Goal: Task Accomplishment & Management: Manage account settings

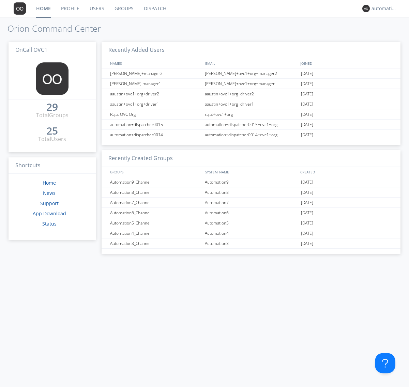
click at [123, 9] on link "Groups" at bounding box center [123, 8] width 29 height 17
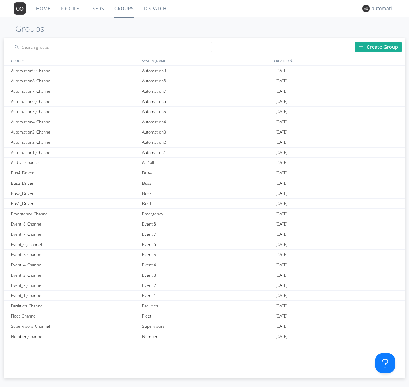
click at [379, 47] on div "Create Group" at bounding box center [378, 47] width 46 height 10
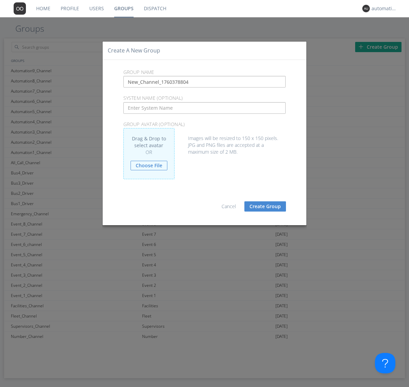
type input "New_Channel_1760378804"
click at [265, 206] on button "Create Group" at bounding box center [266, 207] width 42 height 10
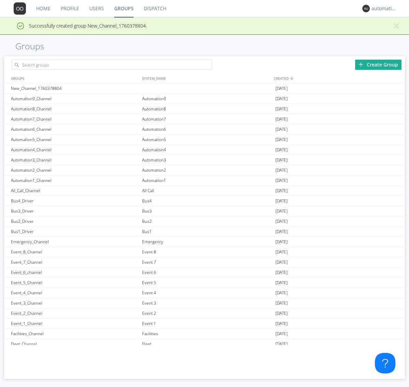
click at [123, 9] on link "Groups" at bounding box center [124, 8] width 30 height 17
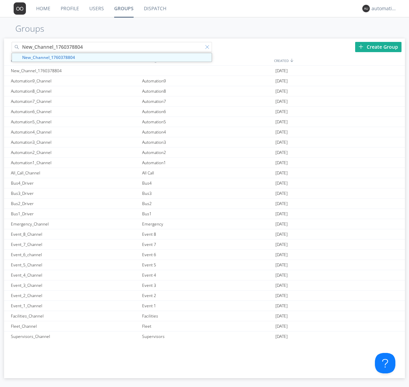
type input "New_Channel_1760378804"
click at [209, 48] on div at bounding box center [208, 48] width 7 height 7
type input "New_Channel_1760378804"
click at [75, 71] on div "New_Channel_1760378804" at bounding box center [74, 71] width 131 height 10
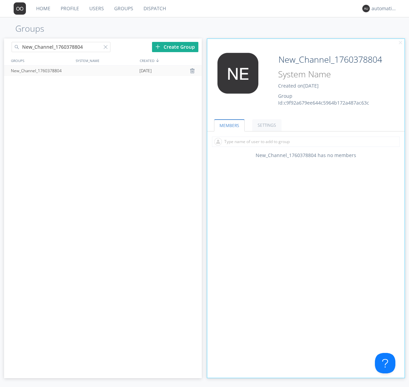
type input "System_Name_1760378804"
click at [107, 48] on div at bounding box center [107, 48] width 7 height 7
type input "New_Channel_1760378804"
click at [41, 71] on div "New_Channel_1760378804" at bounding box center [41, 71] width 64 height 10
type input "New_Channel_1760378804"
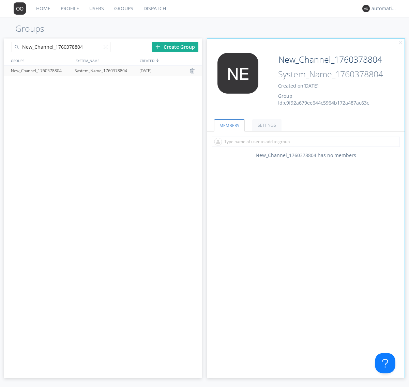
click at [73, 71] on div "New_Channel_1760378804" at bounding box center [41, 71] width 64 height 10
click at [193, 71] on div at bounding box center [193, 70] width 7 height 5
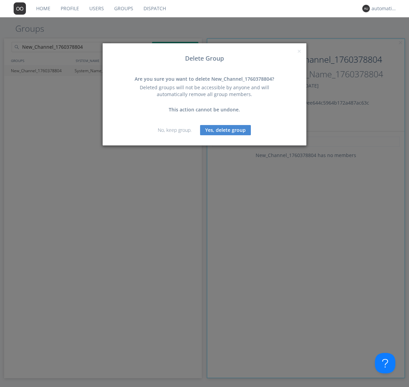
click at [226, 130] on button "Yes, delete group" at bounding box center [225, 130] width 51 height 10
